Goal: Find specific page/section: Find specific page/section

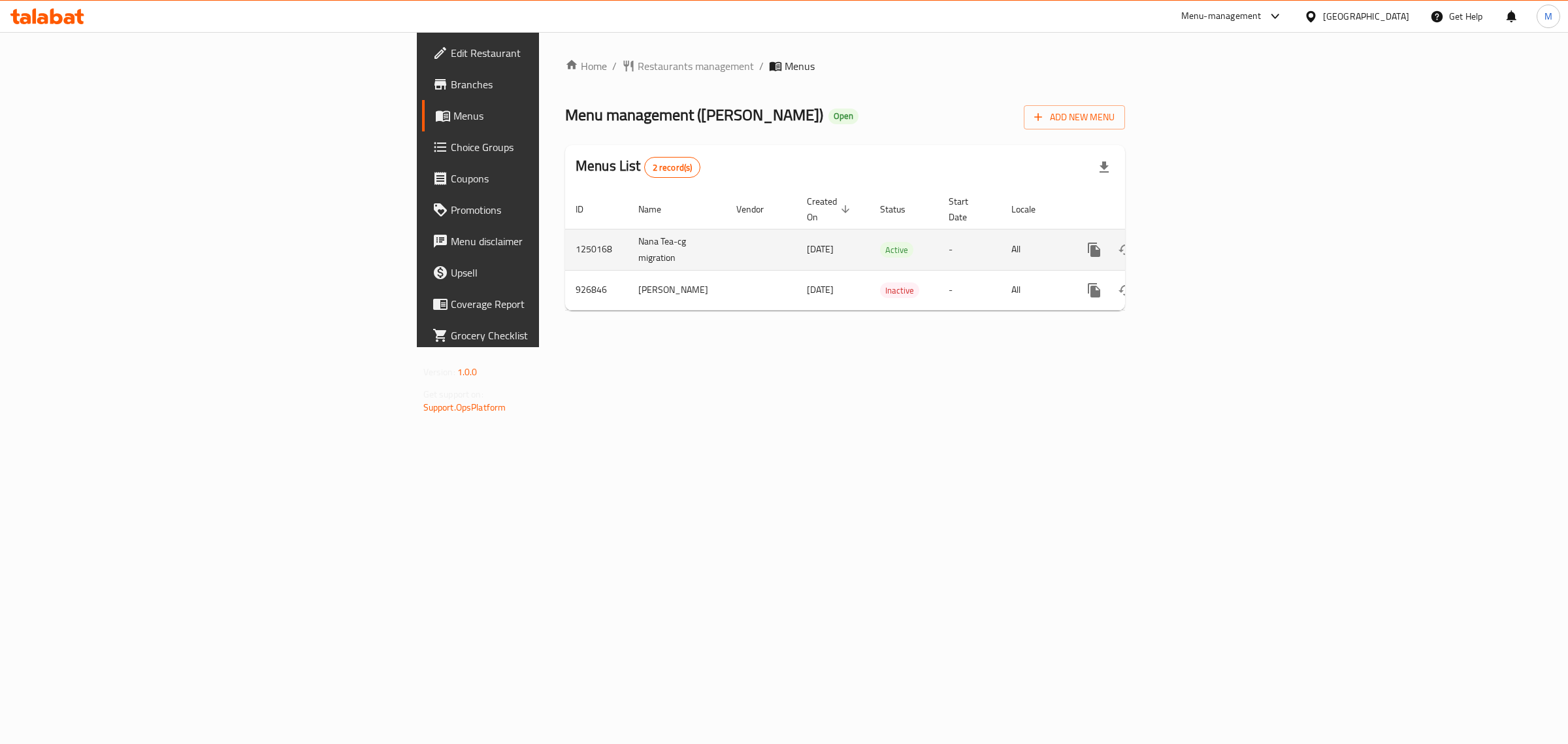
click at [628, 234] on td "Nana Tea-cg migration" at bounding box center [677, 249] width 98 height 41
copy td "Nana Tea-cg migration"
click at [713, 147] on div "Menus List 2 record(s)" at bounding box center [845, 167] width 559 height 44
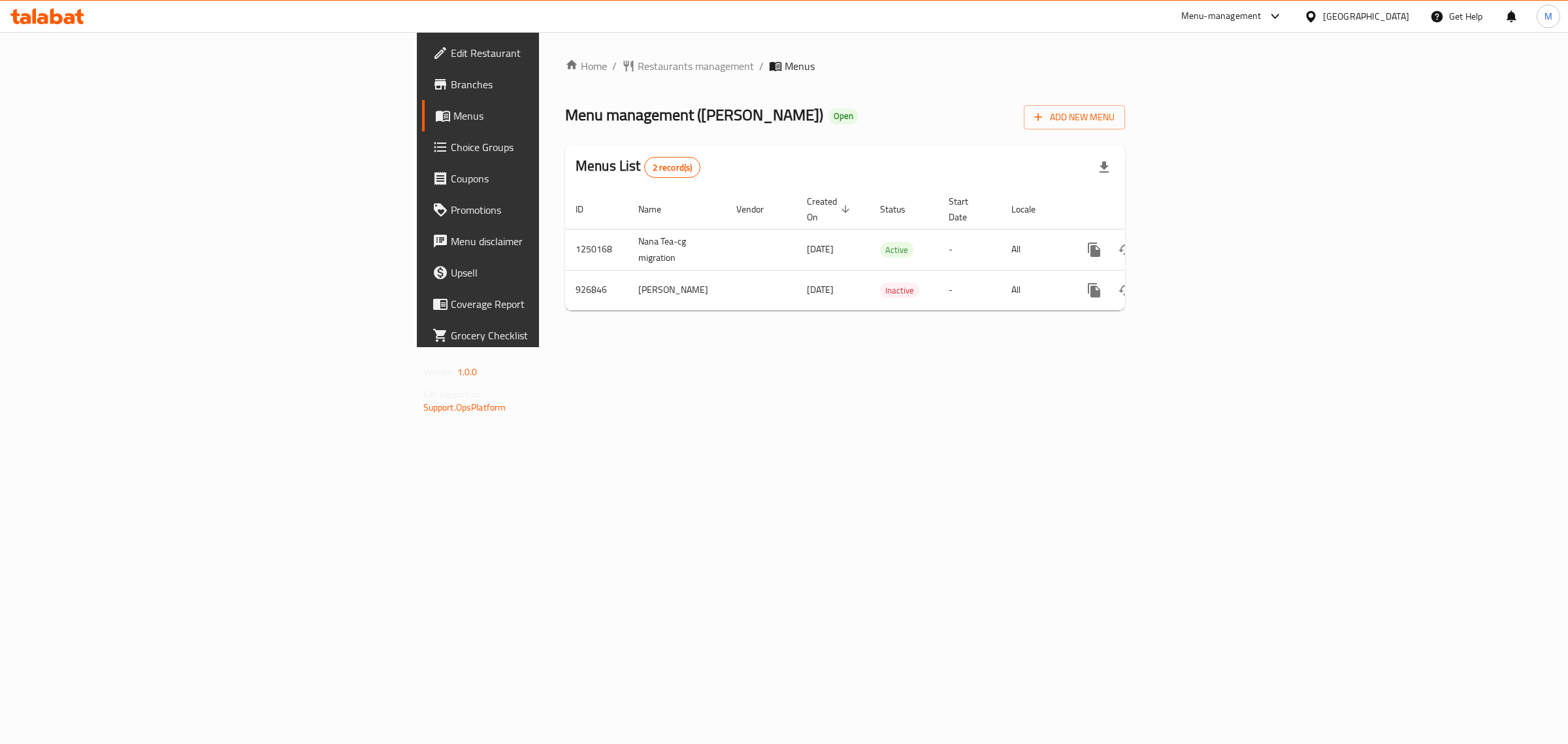
click at [660, 347] on div "Home / Restaurants management / Menus Menu management ( Nana Tea ) Open Add New…" at bounding box center [845, 189] width 612 height 315
click at [658, 347] on div "Home / Restaurants management / Menus Menu management ( Nana Tea ) Open Add New…" at bounding box center [845, 189] width 612 height 315
click at [451, 87] on span "Branches" at bounding box center [559, 84] width 218 height 16
click at [653, 347] on div "Home / Restaurants management / Menus Menu management ( Nana Tea ) Open Add New…" at bounding box center [845, 189] width 612 height 315
